Goal: Navigation & Orientation: Find specific page/section

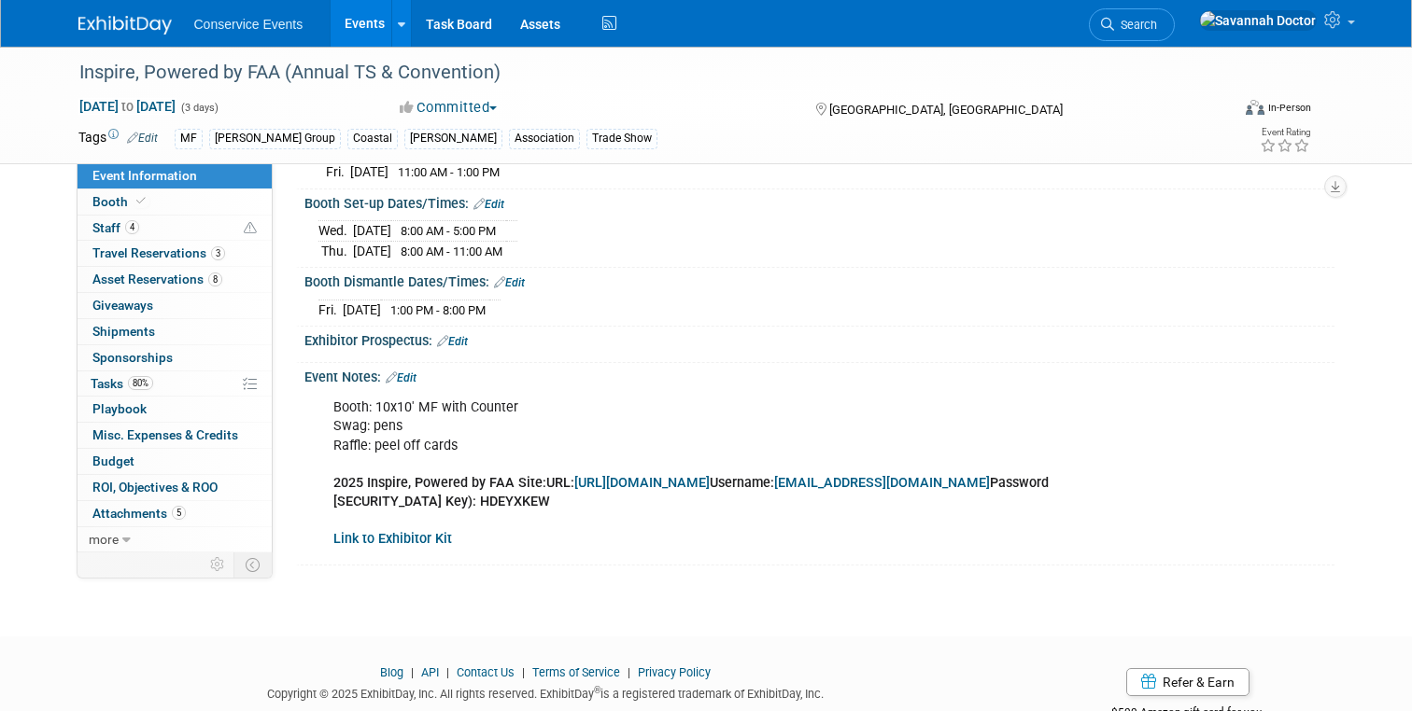
click at [94, 5] on div at bounding box center [136, 17] width 116 height 35
click at [96, 18] on img at bounding box center [124, 25] width 93 height 19
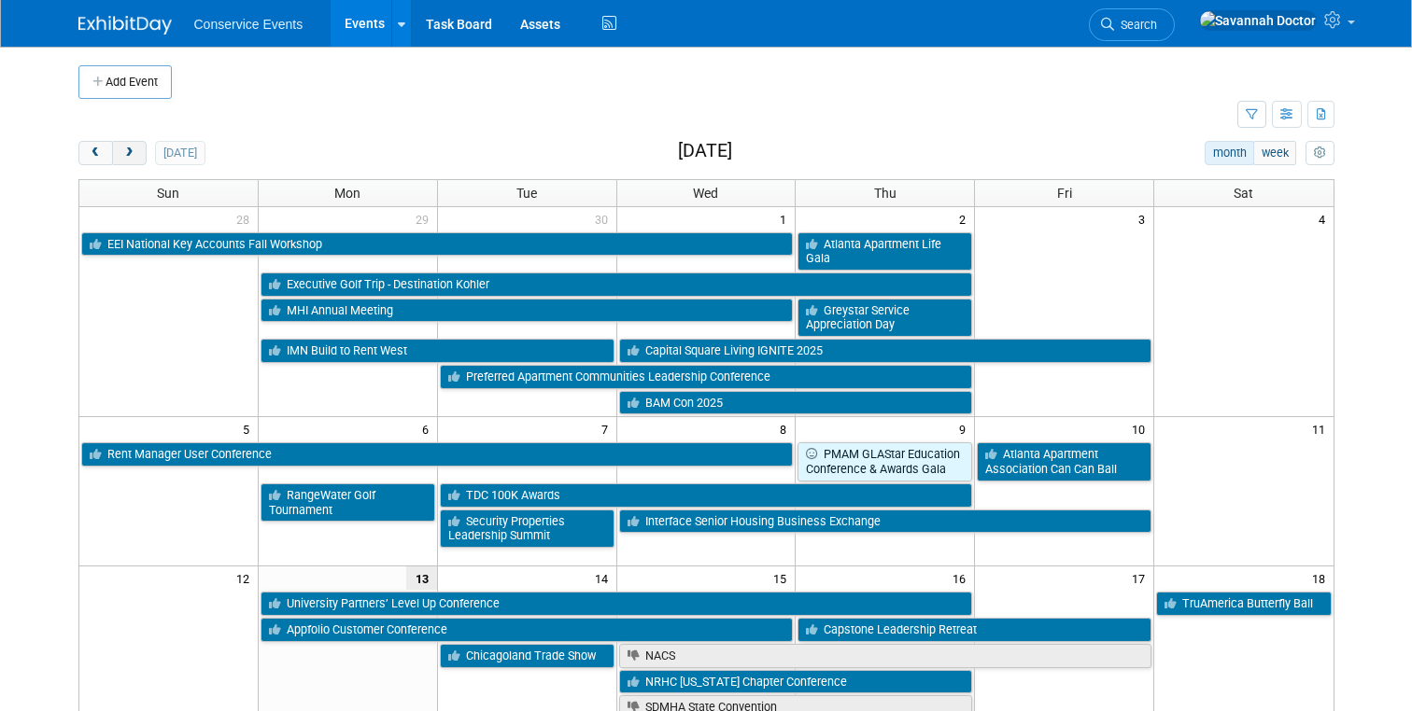
click at [134, 149] on span "next" at bounding box center [129, 154] width 14 height 12
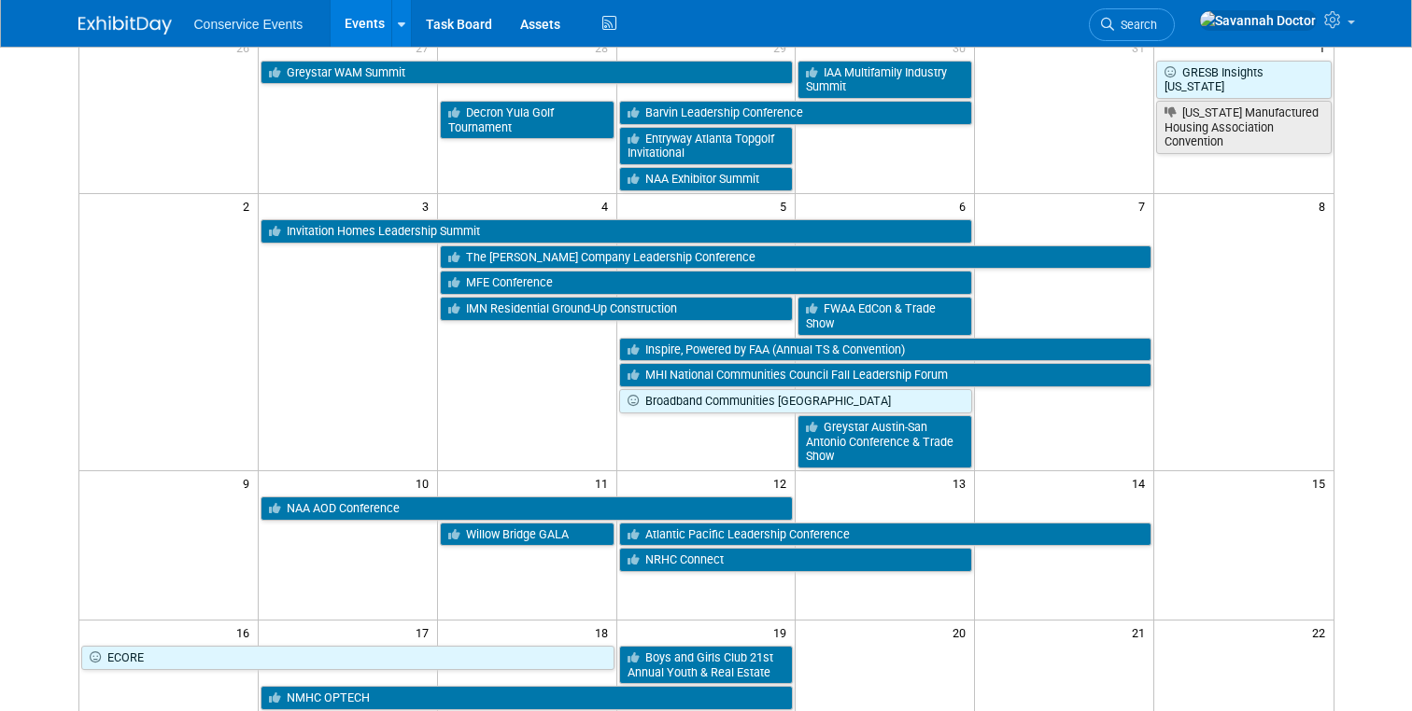
scroll to position [199, 0]
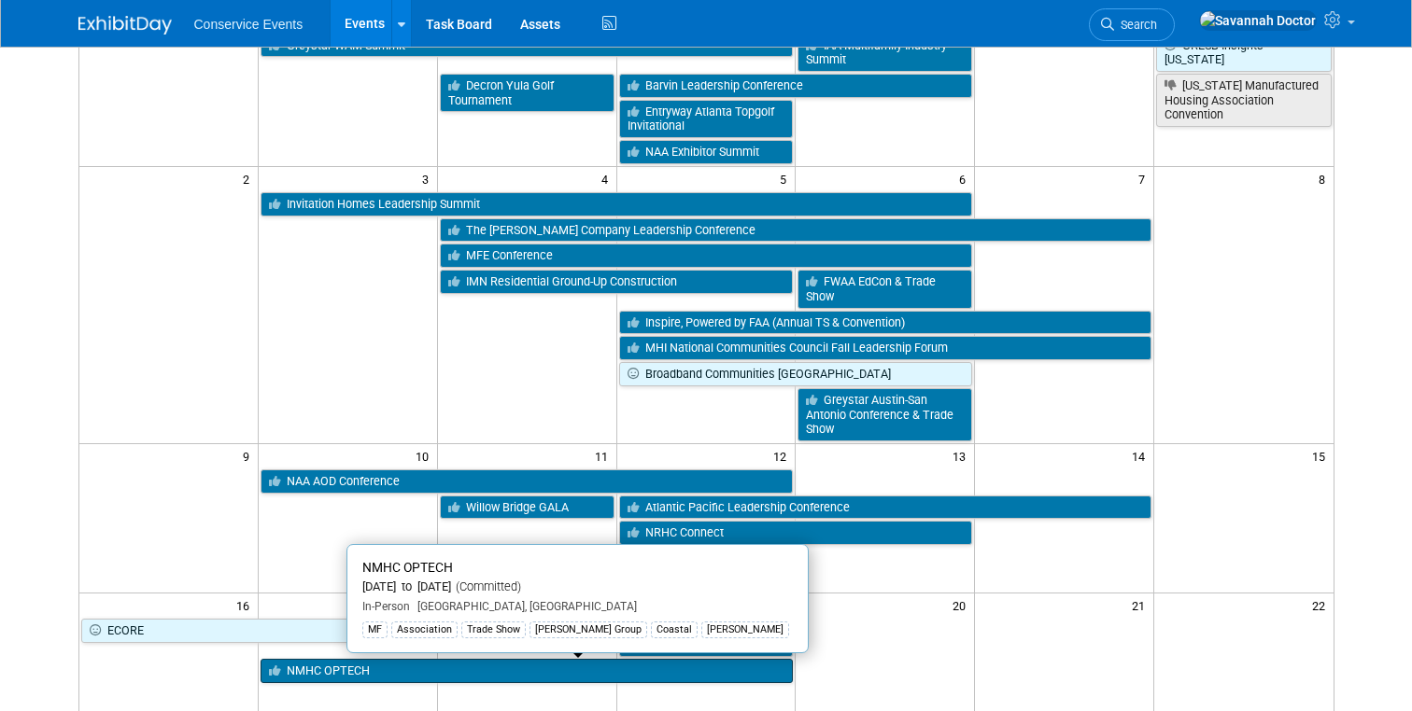
click at [453, 676] on link "NMHC OPTECH" at bounding box center [526, 671] width 533 height 24
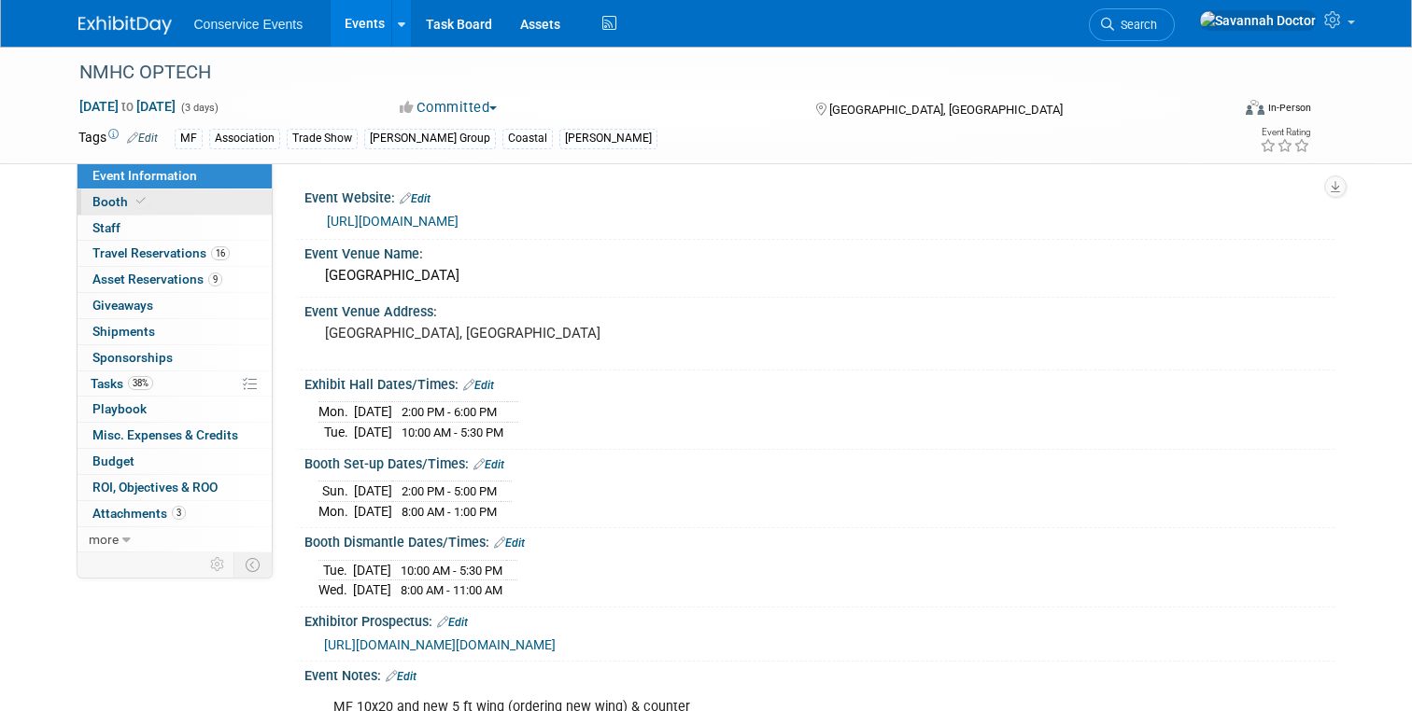
click at [110, 200] on span "Booth" at bounding box center [120, 201] width 57 height 15
